Goal: Task Accomplishment & Management: Complete application form

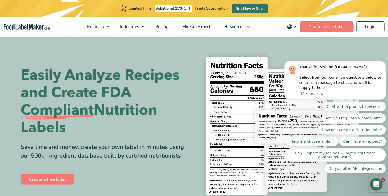
click at [363, 26] on body "Thanks for visiting FoodLabelMaker.com! Select from our common questions below …" at bounding box center [335, 84] width 102 height 189
click at [365, 26] on body "Thanks for visiting FoodLabelMaker.com! Select from our common questions below …" at bounding box center [335, 84] width 102 height 189
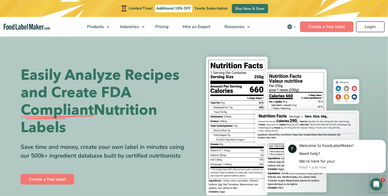
click at [376, 25] on link "Login" at bounding box center [370, 26] width 28 height 11
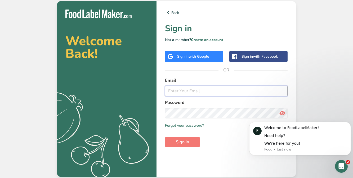
click at [188, 92] on input "email" at bounding box center [226, 91] width 123 height 11
type input "al@chocolate.co.uk"
click at [283, 112] on icon at bounding box center [282, 114] width 6 height 10
click at [182, 142] on span "Sign in" at bounding box center [182, 142] width 13 height 6
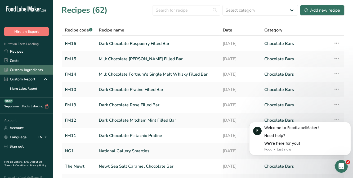
click at [29, 70] on link "Custom Ingredients" at bounding box center [26, 69] width 53 height 9
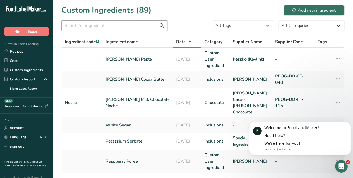
click at [69, 24] on input "text" at bounding box center [114, 25] width 106 height 11
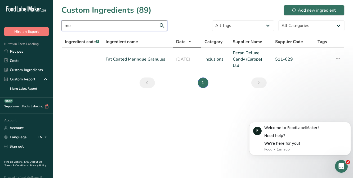
type input "m"
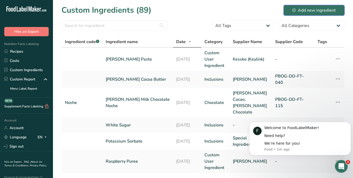
click at [321, 10] on div "Add new ingredient" at bounding box center [313, 10] width 43 height 6
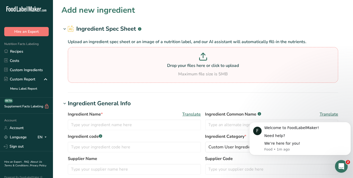
click at [203, 55] on icon at bounding box center [203, 55] width 0 height 5
click at [203, 55] on input "Drop your files here or click to upload Maximum file size is 5MB" at bounding box center [203, 65] width 270 height 36
type input "C:\fakepath\511-029 BLING (all pack sizes) - CSR006 (1) Fat Coated Meringue Gra…"
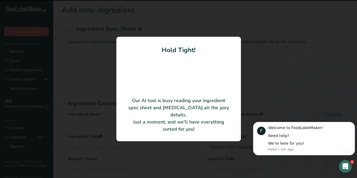
type input "Fat Coated Meringue Granules"
type input "Pecan Deluxe Candy (Europe) Ltd. trading as 'Bling Ingredients'"
type input "511-029"
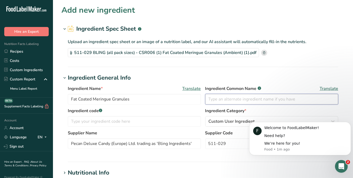
click at [211, 99] on input "text" at bounding box center [271, 99] width 133 height 11
click at [215, 97] on input "text" at bounding box center [271, 99] width 133 height 11
type input "Meringue Granules"
click at [117, 118] on input "text" at bounding box center [134, 121] width 133 height 11
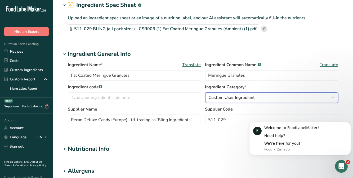
click at [265, 96] on div "Custom User Ingredient" at bounding box center [270, 98] width 123 height 6
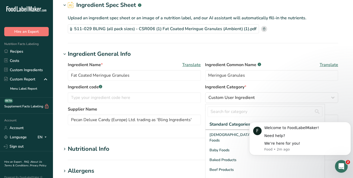
click at [286, 83] on div "Ingredient Name * Translate Fat Coated Meringue Granules Ingredient Common Name…" at bounding box center [203, 73] width 270 height 22
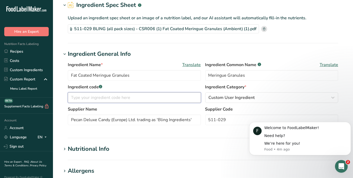
click at [85, 95] on input "text" at bounding box center [134, 97] width 133 height 11
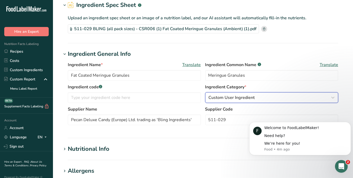
click at [250, 96] on span "Custom User Ingredient" at bounding box center [232, 98] width 46 height 6
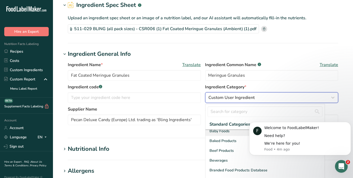
scroll to position [0, 0]
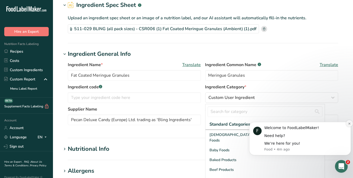
click at [349, 123] on icon "Dismiss notification" at bounding box center [349, 123] width 3 height 3
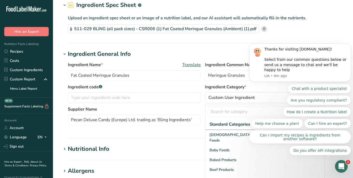
click at [263, 158] on body "Thanks for visiting FoodLabelMaker.com! Select from our common questions below …" at bounding box center [300, 67] width 102 height 189
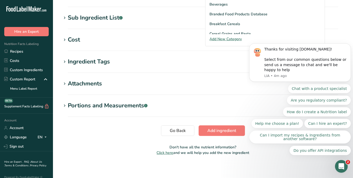
scroll to position [202, 0]
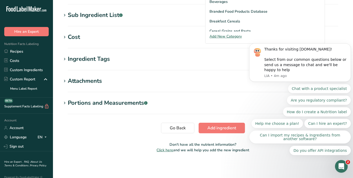
click at [207, 90] on section "Attachments Drop your files here or click to upload Maximum file size is 5MB" at bounding box center [202, 85] width 283 height 16
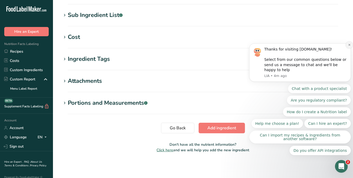
click at [349, 46] on icon "Dismiss notification" at bounding box center [349, 44] width 3 height 3
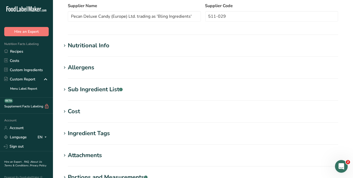
scroll to position [57, 0]
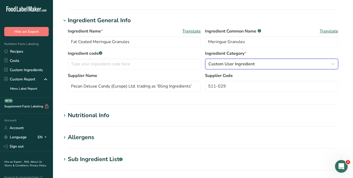
click at [247, 62] on span "Custom User Ingredient" at bounding box center [232, 64] width 46 height 6
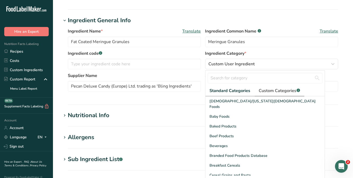
click at [284, 91] on span "Custom Categories .a-a{fill:#347362;}.b-a{fill:#fff;}" at bounding box center [279, 91] width 41 height 6
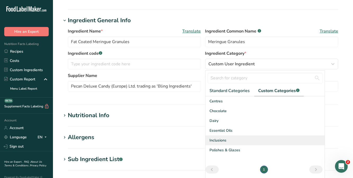
click at [216, 141] on span "Inclusions" at bounding box center [218, 141] width 17 height 6
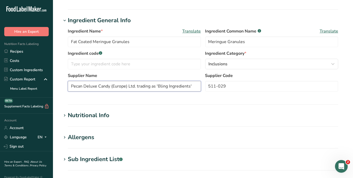
click at [193, 84] on input "Pecan Deluxe Candy (Europe) Ltd. trading as 'Bling Ingredients'" at bounding box center [134, 86] width 133 height 11
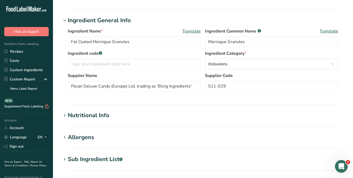
click at [239, 123] on section "Nutritional Info Serving Size .a-a{fill:#347362;}.b-a{fill:#fff;} Add ingredien…" at bounding box center [202, 119] width 283 height 16
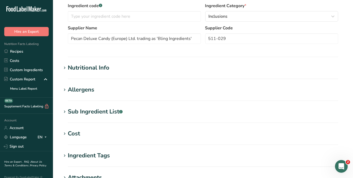
scroll to position [106, 0]
click at [102, 70] on div "Nutritional Info" at bounding box center [89, 67] width 42 height 9
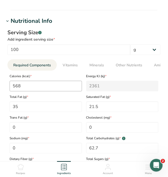
scroll to position [250, 0]
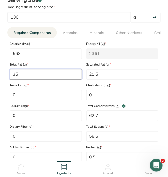
click at [30, 79] on Fat "35" at bounding box center [46, 74] width 72 height 11
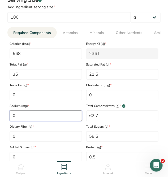
click at [21, 116] on input "0" at bounding box center [46, 115] width 72 height 11
type input "16"
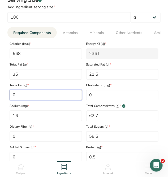
click at [27, 95] on Fat "0" at bounding box center [46, 95] width 72 height 11
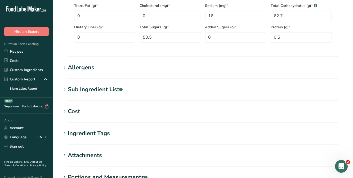
click at [81, 68] on div "Allergens" at bounding box center [81, 67] width 26 height 9
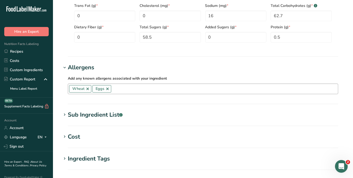
click at [86, 88] on link at bounding box center [88, 89] width 4 height 4
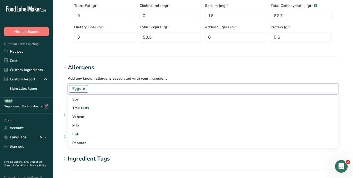
click at [84, 89] on link at bounding box center [84, 89] width 4 height 4
click at [249, 63] on h1 "Allergens" at bounding box center [202, 67] width 283 height 9
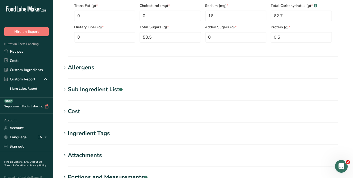
click at [65, 89] on icon at bounding box center [64, 89] width 5 height 7
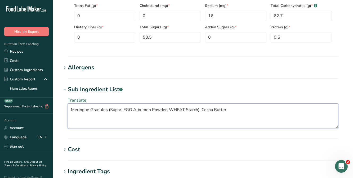
click at [124, 119] on textarea "Meringue Granules (Sugar, EGG Albumen Powder, WHEAT Starch), Cocoa Butter" at bounding box center [203, 116] width 270 height 25
click at [132, 110] on textarea "Meringue Granules (Sugar, EGG Albumen Powder, WHEAT Starch), Cocoa Butter" at bounding box center [203, 116] width 270 height 25
click at [182, 109] on textarea "Meringue Granules (Sugar, Egg Albumen Powder, WHEAT Starch), Cocoa Butter" at bounding box center [203, 116] width 270 height 25
click at [122, 110] on textarea "Meringue Granules (Sugar, Egg Albumen Powder, Wheat Starch), Cocoa Butter" at bounding box center [203, 116] width 270 height 25
click at [186, 110] on textarea "Meringue Granules (Sugar, <b>Egg</b> Albumen Powder, Wheat Starch), Cocoa Butter" at bounding box center [203, 116] width 270 height 25
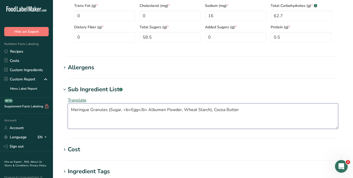
click at [186, 110] on textarea "Meringue Granules (Sugar, <b>Egg</b> Albumen Powder, Wheat Starch), Cocoa Butter" at bounding box center [203, 116] width 270 height 25
click at [183, 110] on textarea "Meringue Granules (Sugar, <b>Egg</b> Albumen Powder, Wheat Starch), Cocoa Butter" at bounding box center [203, 116] width 270 height 25
type textarea "Meringue Granules (Sugar, <b>Egg</b> Albumen Powder, <b>Wheat</b> Starch), Coco…"
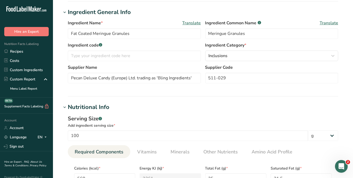
scroll to position [57, 0]
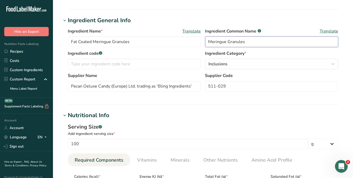
click at [245, 40] on input "Meringue Granules" at bounding box center [271, 42] width 133 height 11
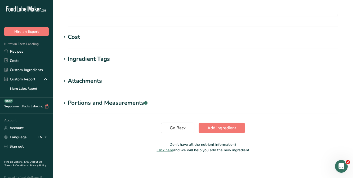
scroll to position [290, 0]
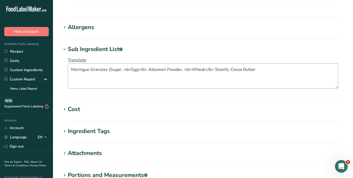
type input "Meringue Pieces"
click at [91, 73] on textarea "Meringue Granules (Sugar, <b>Egg</b> Albumen Powder, <b>Wheat</b> Starch), Coco…" at bounding box center [203, 75] width 270 height 25
drag, startPoint x: 71, startPoint y: 69, endPoint x: 109, endPoint y: 66, distance: 37.9
click at [109, 66] on textarea "Meringue Granules (Sugar, <b>Egg</b> Albumen Powder, <b>Wheat</b> Starch), Coco…" at bounding box center [203, 75] width 270 height 25
click at [188, 67] on textarea "Sugar, <b>Egg</b> Albumen Powder, <b>Wheat</b> Starch), Cocoa Butter" at bounding box center [203, 75] width 270 height 25
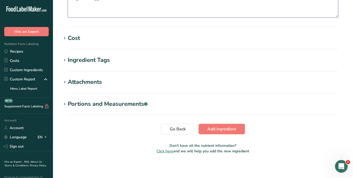
scroll to position [363, 0]
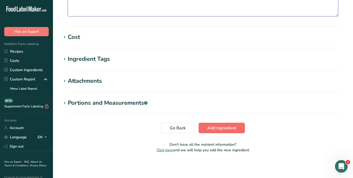
type textarea "Sugar, <b>Egg</b> Albumen Powder, <b>Wheat</b> Starch, Cocoa Butter"
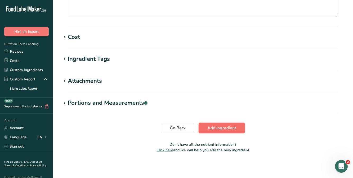
click at [223, 126] on span "Add ingredient" at bounding box center [221, 128] width 29 height 6
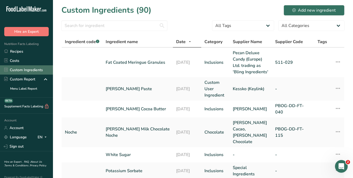
click at [32, 69] on link "Custom Ingredients" at bounding box center [26, 69] width 53 height 9
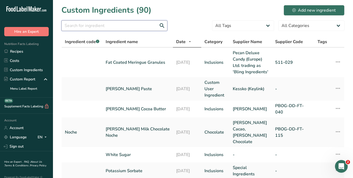
click at [78, 25] on input "text" at bounding box center [114, 25] width 106 height 11
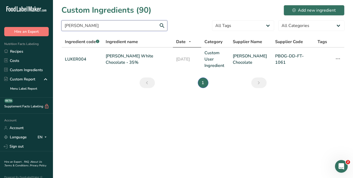
drag, startPoint x: 91, startPoint y: 25, endPoint x: 60, endPoint y: 25, distance: 31.5
click at [60, 25] on section "Custom Ingredients (90) Add new ingredient Luker white All Tags Source of Antio…" at bounding box center [203, 48] width 300 height 97
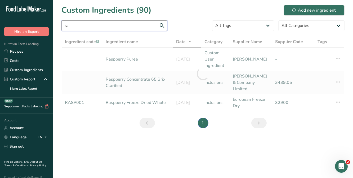
type input "r"
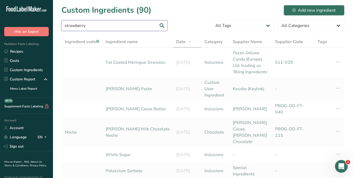
type input "strawberry"
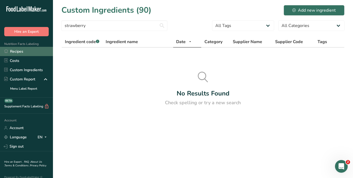
click at [19, 53] on link "Recipes" at bounding box center [26, 51] width 53 height 9
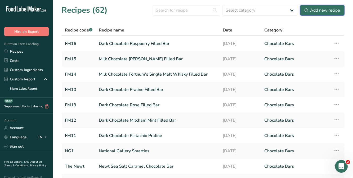
click at [331, 10] on div "Add new recipe" at bounding box center [322, 10] width 35 height 6
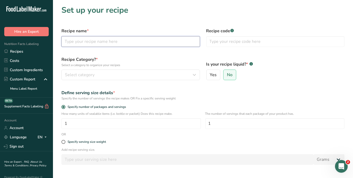
click at [93, 39] on input "text" at bounding box center [130, 41] width 139 height 11
click at [70, 40] on input "text" at bounding box center [130, 41] width 139 height 11
type input "[PERSON_NAME] [DATE] Egg"
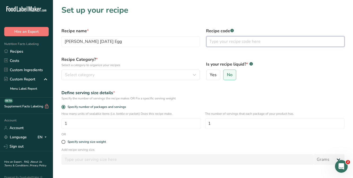
click at [219, 41] on input "text" at bounding box center [275, 41] width 139 height 11
type input "FM019"
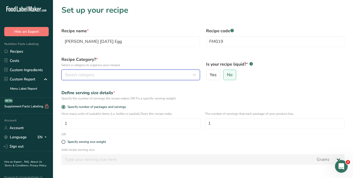
click at [70, 73] on span "Select category" at bounding box center [80, 75] width 30 height 6
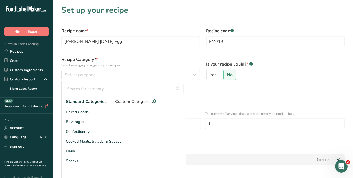
click at [129, 101] on span "Custom Categories .a-a{fill:#347362;}.b-a{fill:#fff;}" at bounding box center [135, 102] width 41 height 6
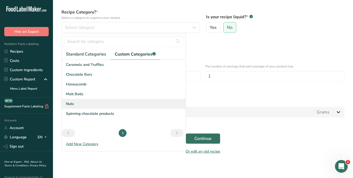
scroll to position [48, 0]
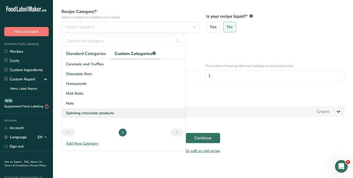
click at [107, 111] on span "Spinning chocolate products" at bounding box center [90, 113] width 48 height 6
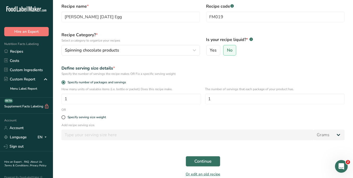
scroll to position [24, 0]
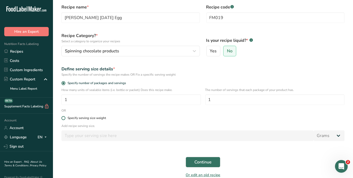
click at [61, 118] on span at bounding box center [63, 118] width 4 height 4
click at [61, 118] on input "Specify serving size weight" at bounding box center [62, 118] width 3 height 3
radio input "true"
radio input "false"
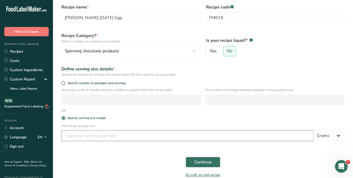
click at [74, 137] on input "number" at bounding box center [187, 136] width 252 height 11
type input "230"
click at [214, 164] on button "Continue" at bounding box center [203, 162] width 35 height 11
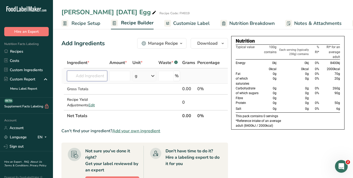
click at [79, 73] on input "text" at bounding box center [87, 76] width 40 height 11
click at [74, 77] on input "text" at bounding box center [87, 76] width 40 height 11
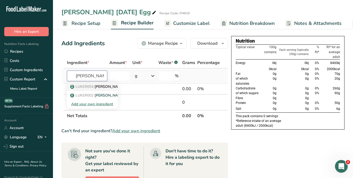
type input "Luker white"
click at [109, 87] on p "LUKER004 Luker White Chocolate - 35%" at bounding box center [118, 87] width 95 height 6
type input "[PERSON_NAME] White Chocolate - 35%"
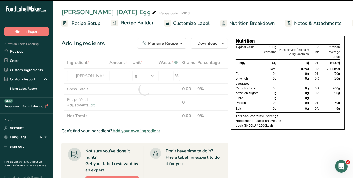
type input "0"
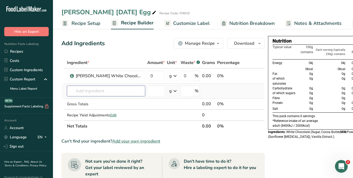
click at [82, 89] on input "text" at bounding box center [106, 91] width 78 height 11
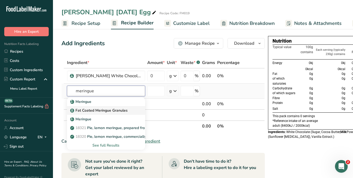
type input "meringue"
click at [108, 111] on p "Fat Coated Meringue Granules" at bounding box center [99, 111] width 56 height 6
type input "Fat Coated Meringue Granules"
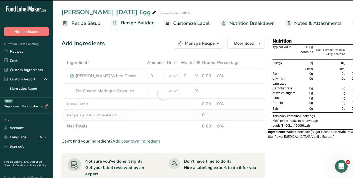
type input "0"
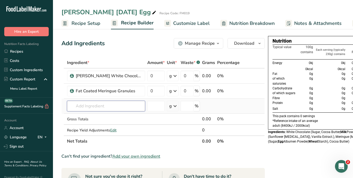
click at [90, 105] on input "text" at bounding box center [106, 106] width 78 height 11
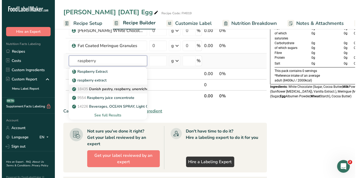
scroll to position [48, 0]
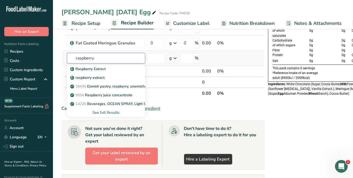
type input "raspberry"
click at [107, 110] on div "See full Results" at bounding box center [106, 113] width 70 height 6
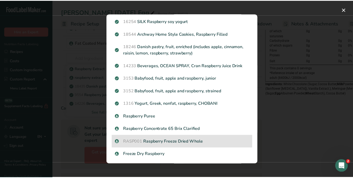
scroll to position [96, 0]
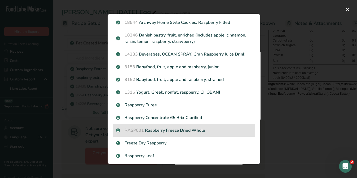
click at [171, 132] on p "RASP001 Raspberry Freeze Dried Whole" at bounding box center [184, 130] width 136 height 6
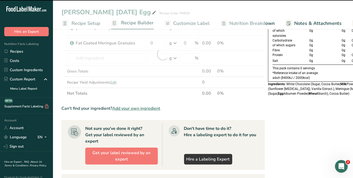
type input "0"
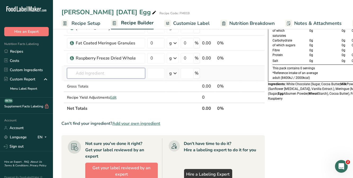
click at [84, 70] on input "text" at bounding box center [106, 73] width 78 height 11
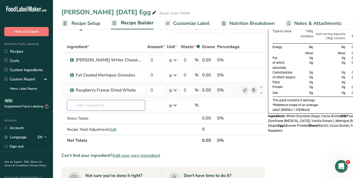
scroll to position [24, 0]
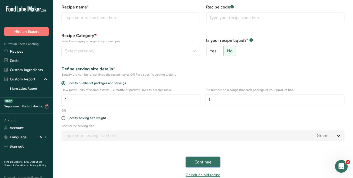
click at [211, 163] on span "Continue" at bounding box center [202, 162] width 17 height 6
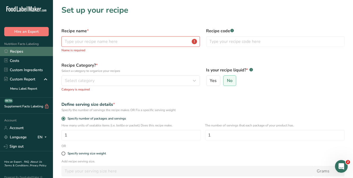
click at [26, 53] on link "Recipes" at bounding box center [26, 51] width 53 height 9
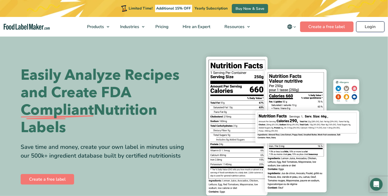
drag, startPoint x: 0, startPoint y: 0, endPoint x: 370, endPoint y: 26, distance: 370.9
click at [370, 26] on link "Login" at bounding box center [370, 26] width 28 height 11
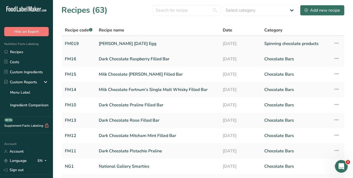
click at [132, 44] on link "[PERSON_NAME] [DATE] Egg" at bounding box center [158, 43] width 118 height 11
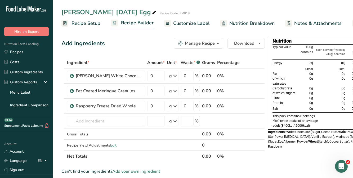
click at [198, 22] on span "Customize Label" at bounding box center [191, 23] width 37 height 7
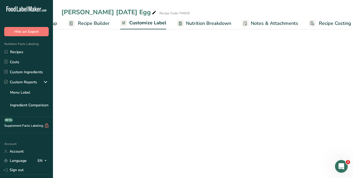
scroll to position [0, 50]
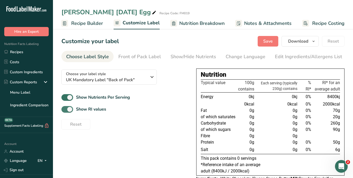
click at [69, 110] on span at bounding box center [67, 109] width 12 height 7
click at [65, 110] on input "Show RI values" at bounding box center [62, 109] width 3 height 3
checkbox input "false"
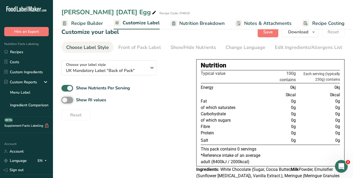
scroll to position [0, 0]
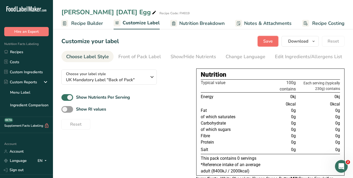
click at [265, 41] on span "Save" at bounding box center [268, 41] width 10 height 6
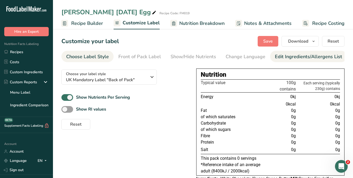
click at [297, 58] on div "Edit Ingredients/Allergens List" at bounding box center [308, 56] width 67 height 7
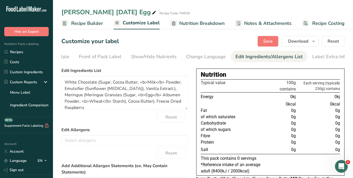
scroll to position [0, 43]
click at [102, 87] on textarea "White Chocolate (Sugar, Cocoa Butter, <b>Milk</b> Powder, Emulsifier (Sunflower…" at bounding box center [124, 93] width 126 height 34
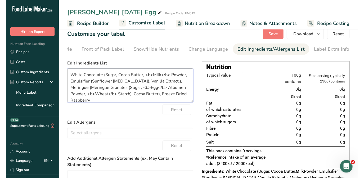
scroll to position [0, 0]
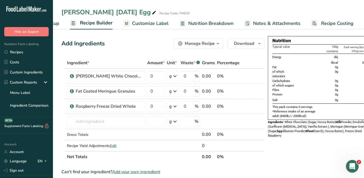
scroll to position [0, 39]
